Goal: Check status: Check status

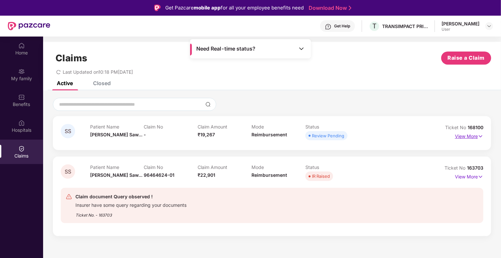
click at [474, 136] on p "View More" at bounding box center [469, 135] width 28 height 9
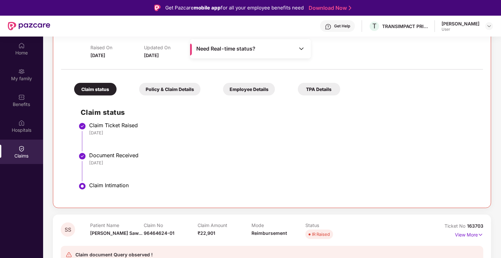
scroll to position [110, 0]
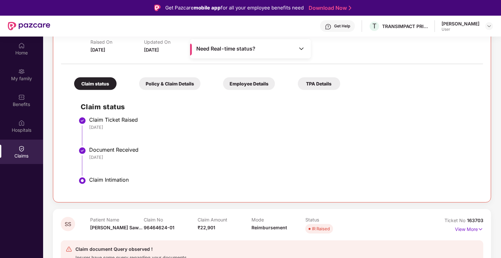
click at [176, 84] on div "Policy & Claim Details" at bounding box center [169, 83] width 61 height 13
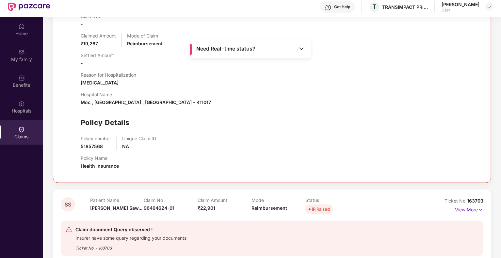
scroll to position [37, 0]
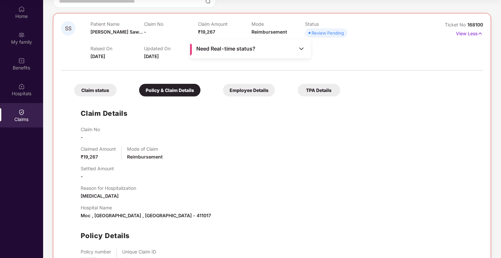
click at [252, 92] on div "Employee Details" at bounding box center [249, 90] width 52 height 13
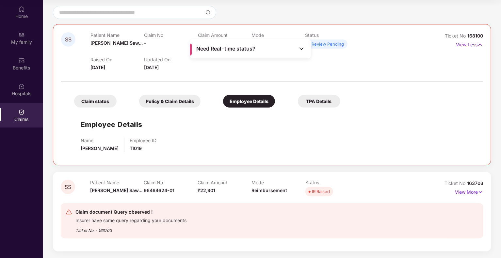
scroll to position [55, 0]
click at [329, 103] on div "TPA Details" at bounding box center [319, 102] width 42 height 13
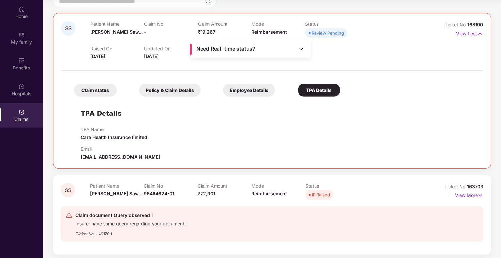
click at [105, 89] on div "Claim status" at bounding box center [95, 90] width 42 height 13
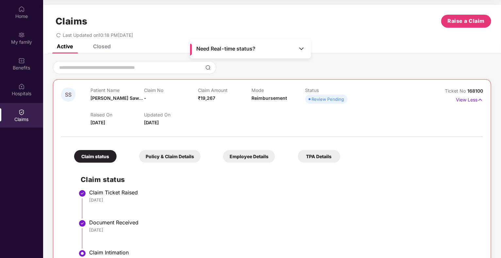
scroll to position [0, 0]
click at [107, 158] on div "Claim status" at bounding box center [95, 157] width 42 height 13
click at [463, 99] on p "View Less" at bounding box center [469, 99] width 27 height 9
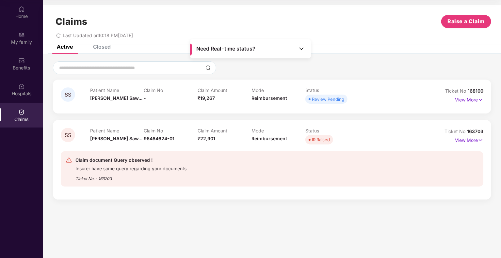
click at [335, 102] on div "Review Pending" at bounding box center [328, 99] width 32 height 7
click at [61, 95] on span "SS" at bounding box center [68, 95] width 14 height 14
